Goal: Information Seeking & Learning: Find specific fact

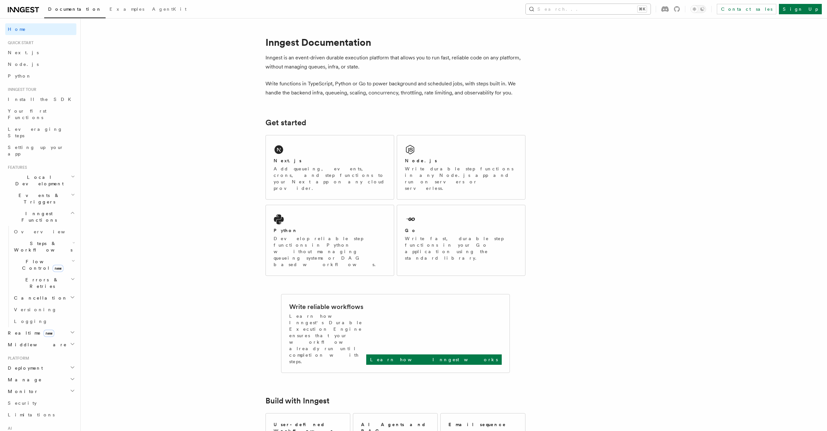
click at [608, 8] on button "Search... ⌘K" at bounding box center [588, 9] width 125 height 10
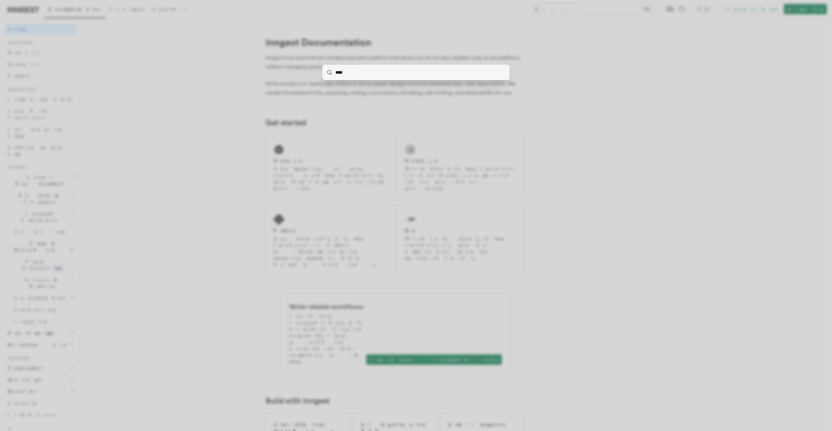
type input "*****"
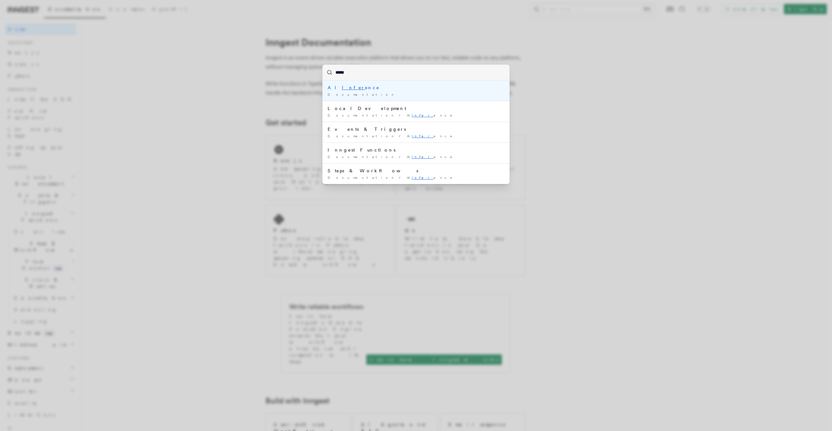
click at [385, 91] on li "AI Infer ence Documentation /" at bounding box center [415, 91] width 187 height 20
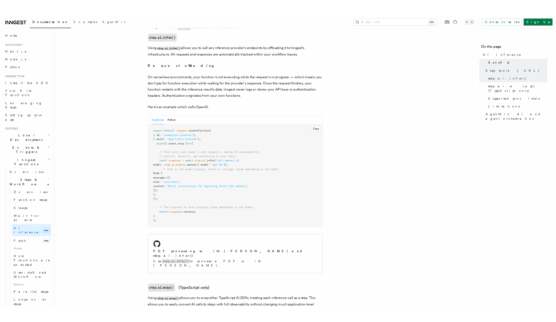
scroll to position [265, 0]
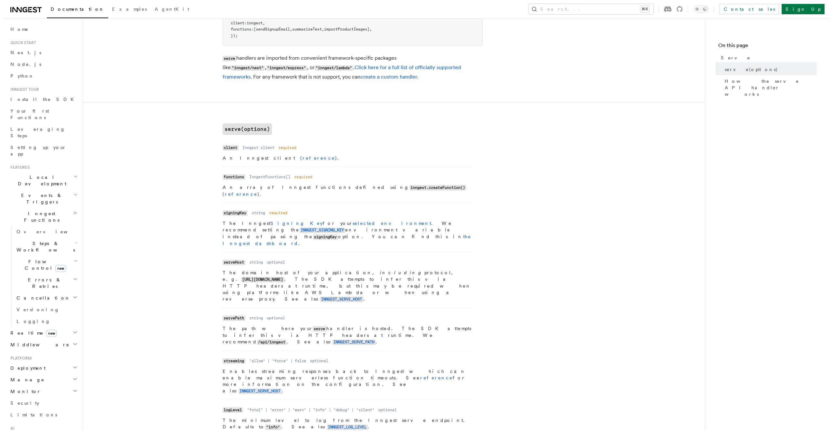
scroll to position [136, 0]
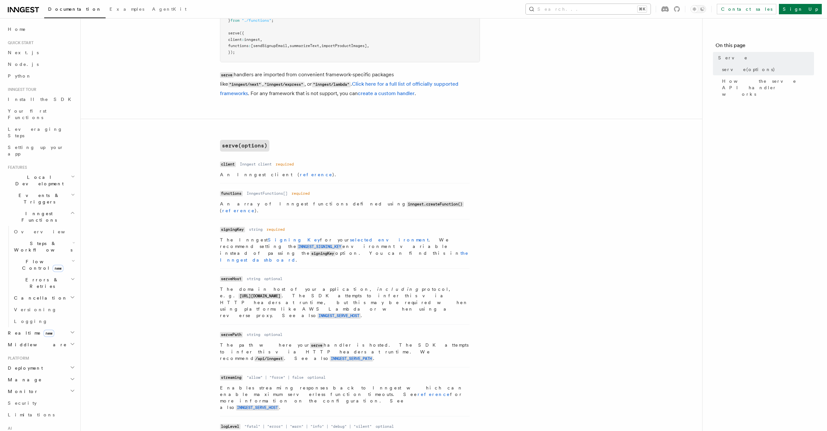
click at [631, 8] on button "Search... ⌘K" at bounding box center [588, 9] width 125 height 10
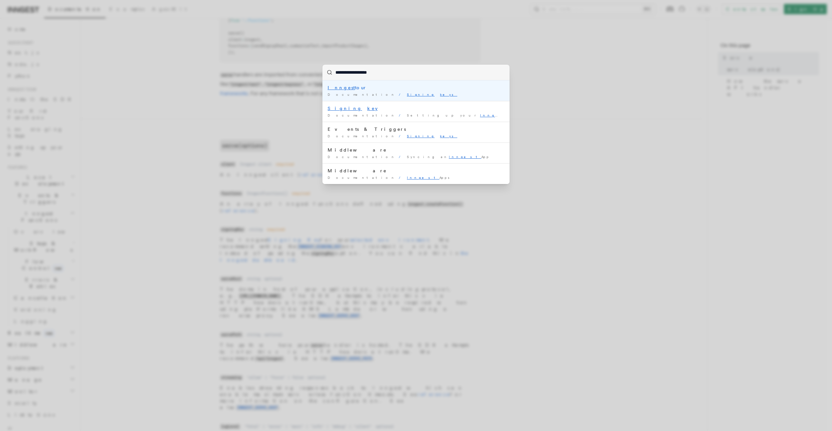
click at [406, 94] on div "Documentation / Signing keys /" at bounding box center [415, 94] width 177 height 5
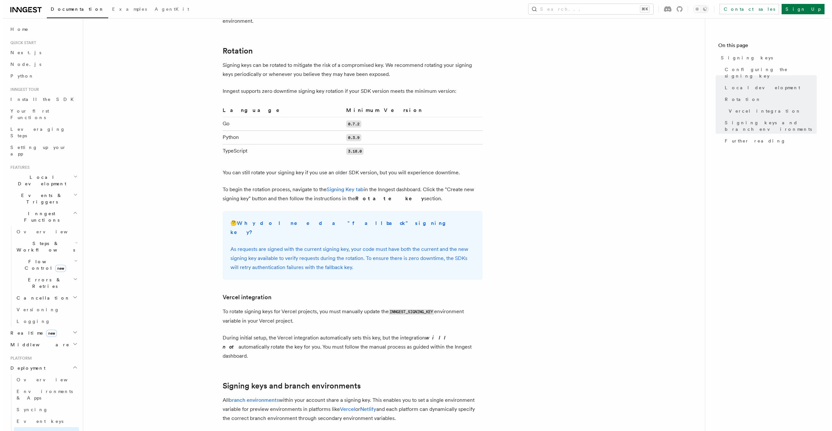
scroll to position [550, 0]
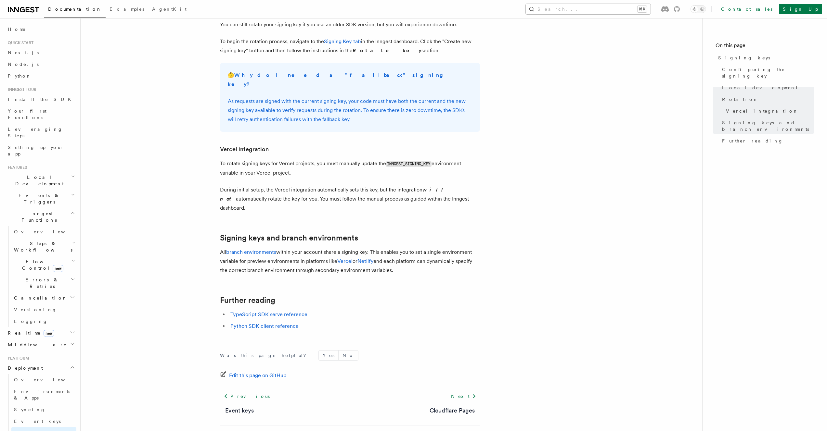
click at [636, 12] on button "Search... ⌘K" at bounding box center [588, 9] width 125 height 10
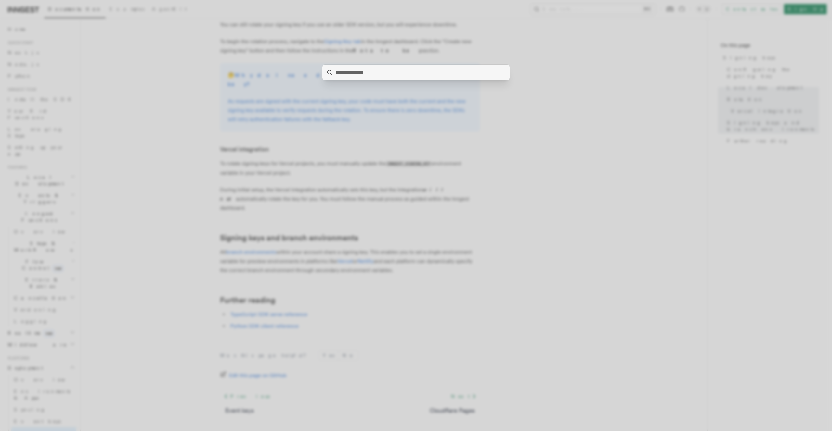
click at [629, 10] on div at bounding box center [416, 215] width 832 height 431
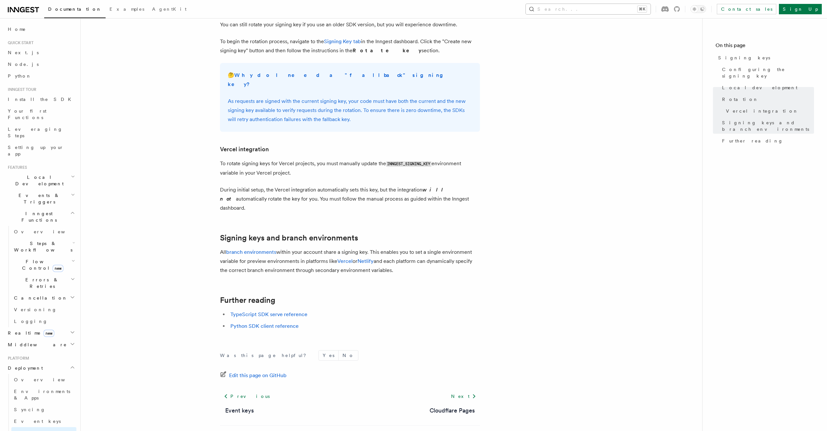
click at [624, 11] on button "Search... ⌘K" at bounding box center [588, 9] width 125 height 10
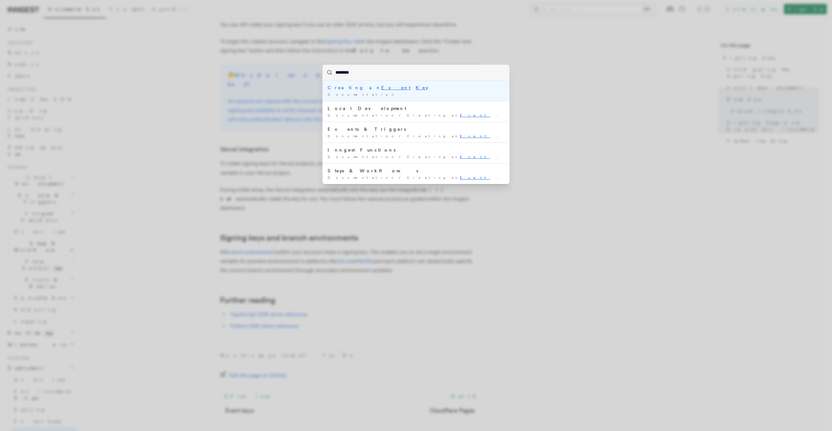
type input "*********"
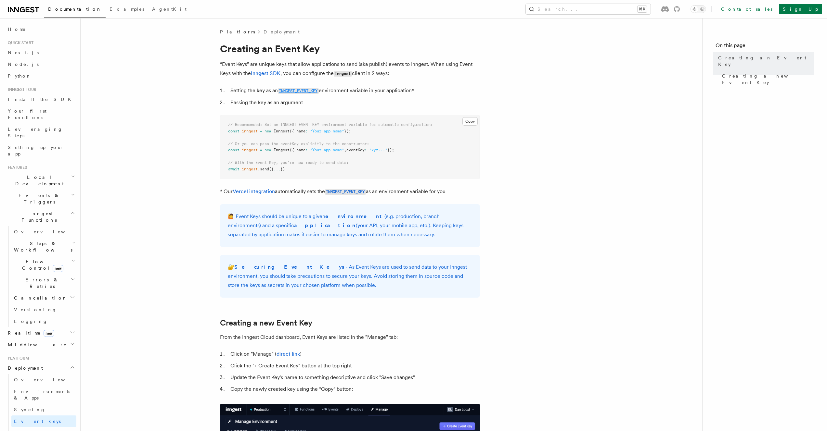
click at [302, 92] on code "INNGEST_EVENT_KEY" at bounding box center [298, 91] width 41 height 6
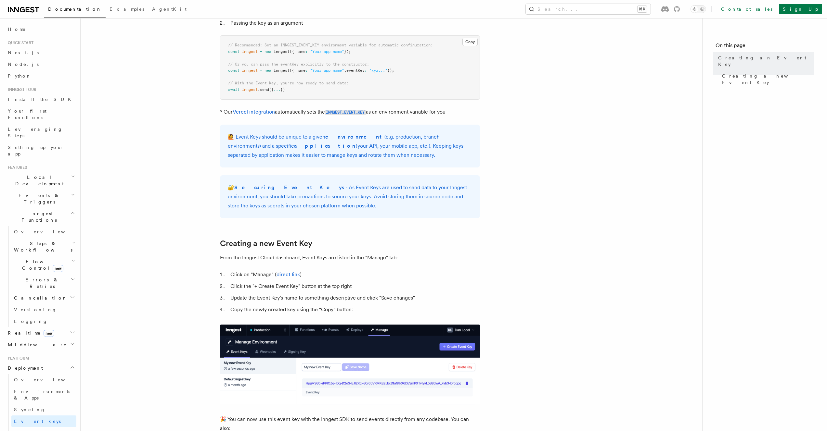
click at [302, 92] on article "Platform Deployment Creating an Event Key “Event Keys” are unique keys that all…" at bounding box center [391, 305] width 601 height 713
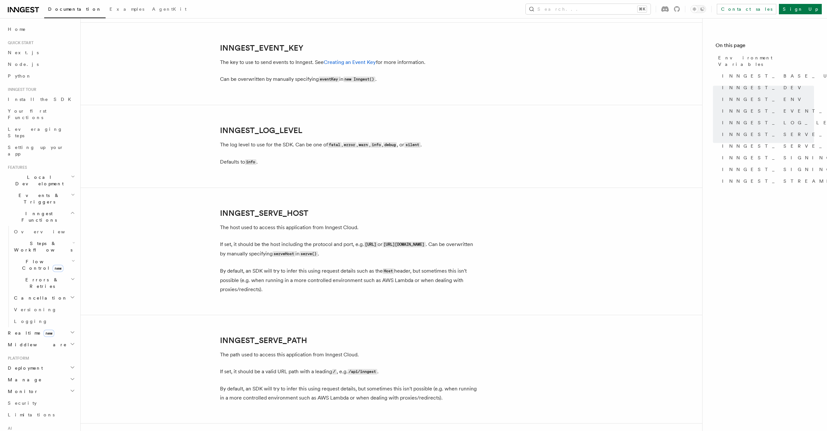
scroll to position [740, 0]
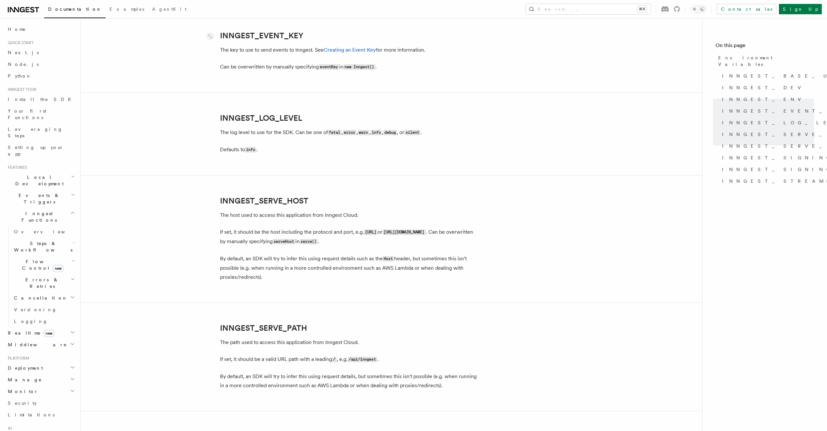
click at [278, 39] on link "INNGEST_EVENT_KEY" at bounding box center [261, 35] width 83 height 9
click at [264, 33] on link "INNGEST_EVENT_KEY" at bounding box center [261, 35] width 83 height 9
drag, startPoint x: 278, startPoint y: 36, endPoint x: 203, endPoint y: 33, distance: 74.8
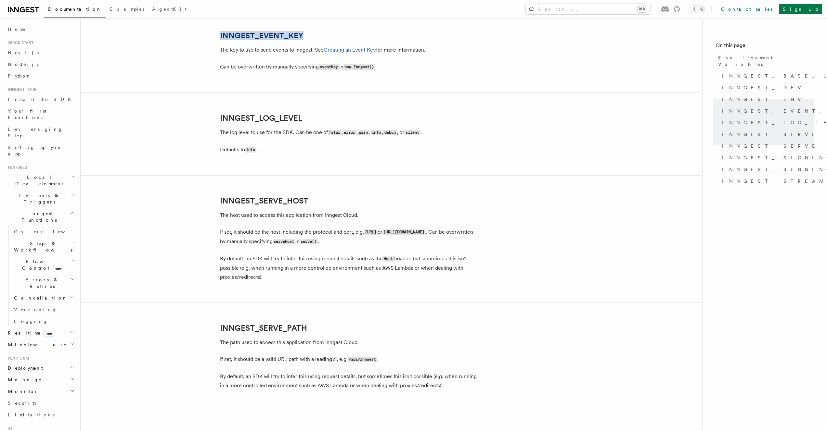
click at [203, 33] on article "References TypeScript SDK Using the SDK Environment Variables You can set envir…" at bounding box center [391, 55] width 601 height 1532
copy link "INNGEST_EVENT_KEY"
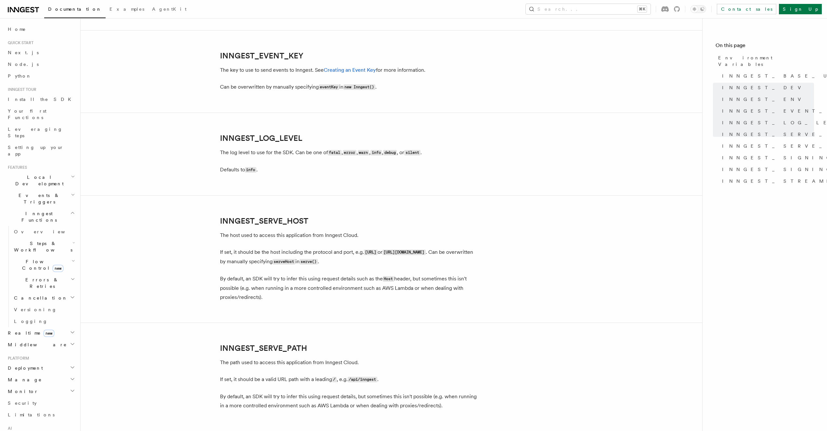
scroll to position [740, 0]
